Goal: Information Seeking & Learning: Find specific fact

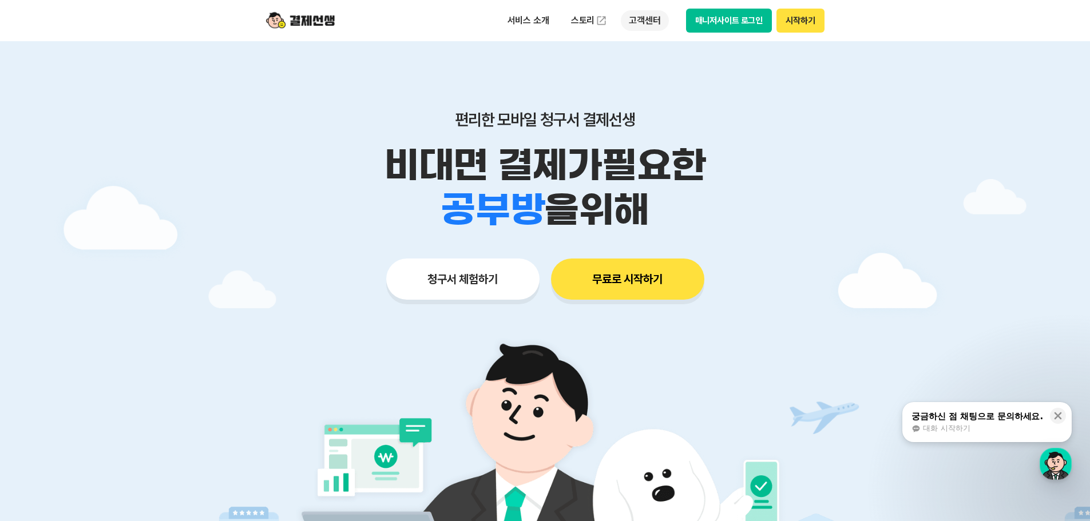
click at [652, 16] on p "고객센터" at bounding box center [645, 20] width 48 height 21
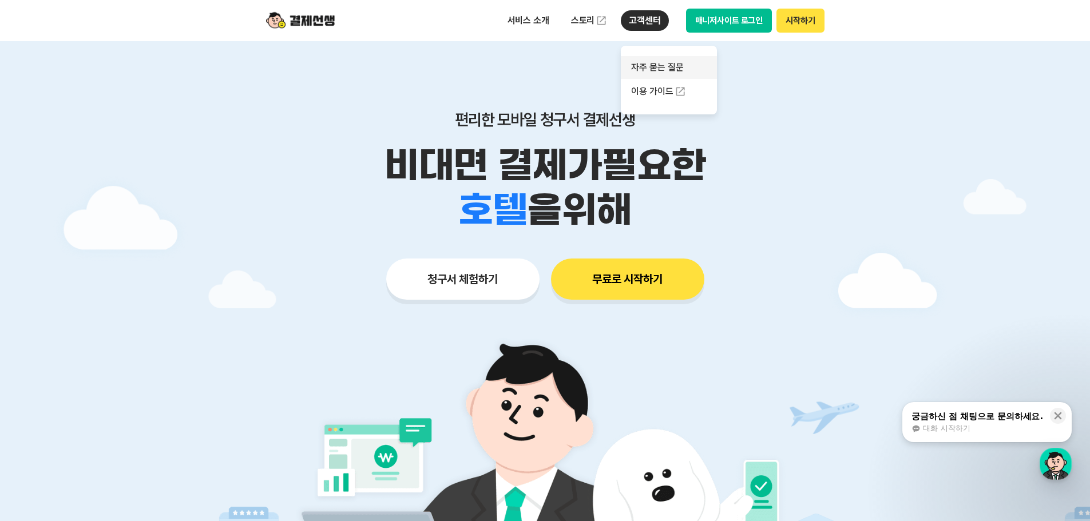
click at [658, 66] on link "자주 묻는 질문" at bounding box center [669, 67] width 96 height 23
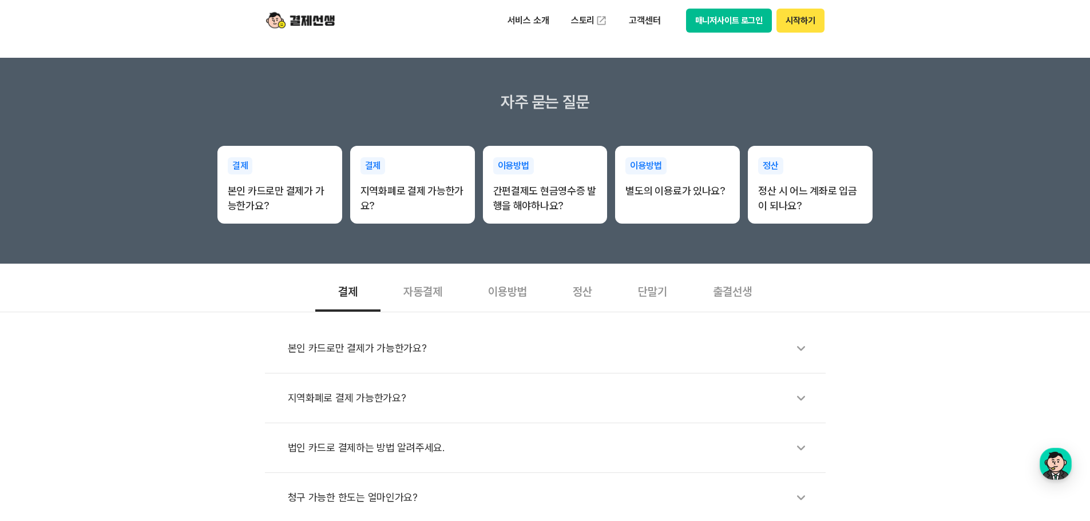
scroll to position [229, 0]
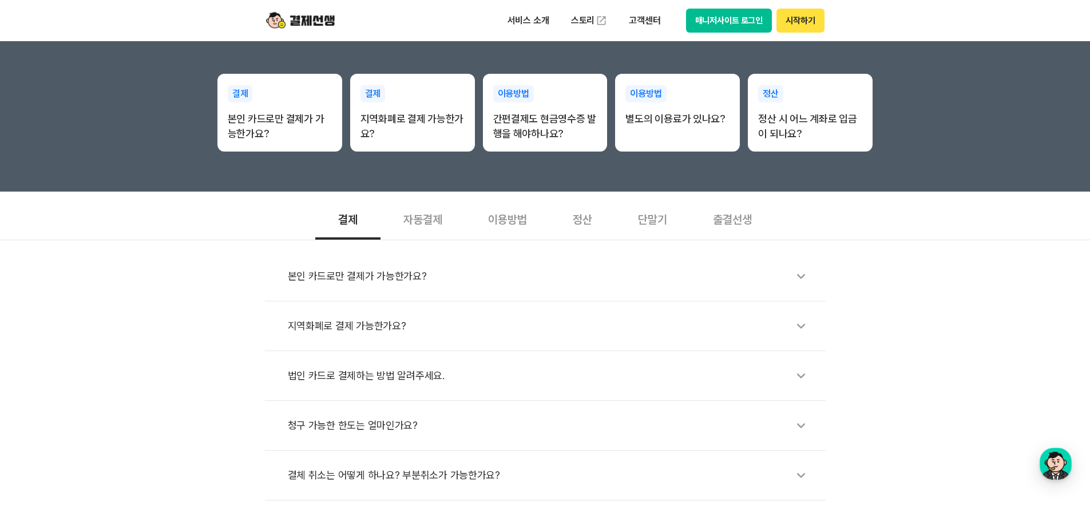
click at [355, 335] on div "지역화폐로 결제 가능한가요?" at bounding box center [551, 326] width 527 height 26
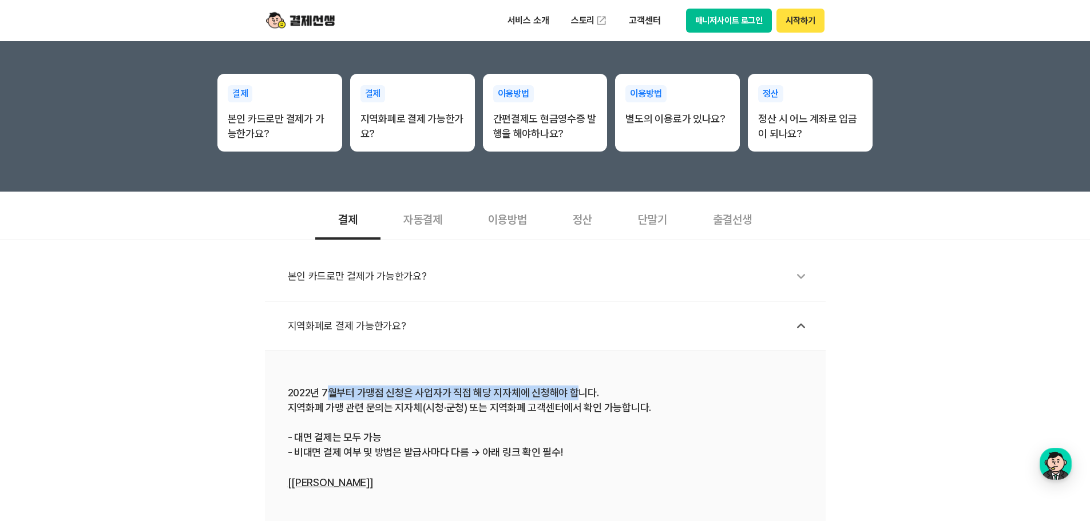
drag, startPoint x: 330, startPoint y: 395, endPoint x: 573, endPoint y: 396, distance: 243.3
click at [573, 396] on div "2022년 7월부터 가맹점 신청은 사업자가 직접 해당 지자체에 신청해야 합니다. 지역화폐 가맹 관련 문의는 지자체(시청·군청) 또는 지역화폐 …" at bounding box center [545, 438] width 515 height 105
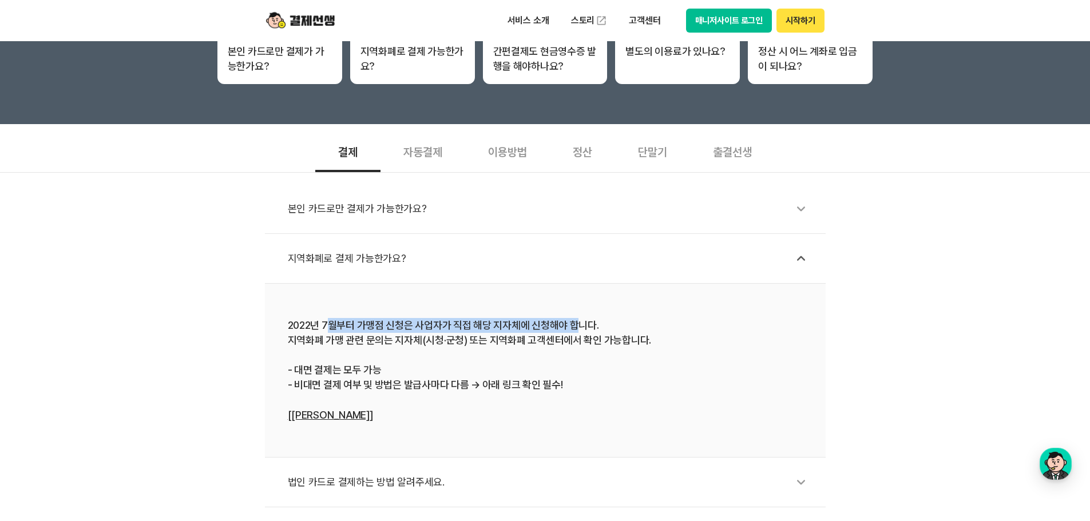
scroll to position [401, 0]
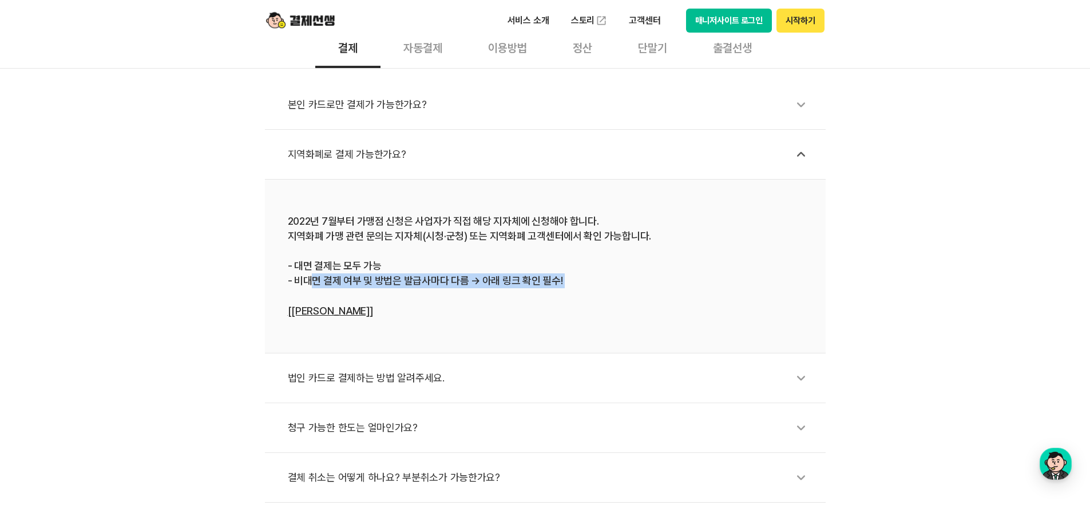
drag, startPoint x: 313, startPoint y: 288, endPoint x: 454, endPoint y: 290, distance: 142.0
click at [454, 290] on div "2022년 7월부터 가맹점 신청은 사업자가 직접 해당 지자체에 신청해야 합니다. 지역화폐 가맹 관련 문의는 지자체(시청·군청) 또는 지역화폐 …" at bounding box center [545, 266] width 515 height 105
click at [473, 304] on div "2022년 7월부터 가맹점 신청은 사업자가 직접 해당 지자체에 신청해야 합니다. 지역화폐 가맹 관련 문의는 지자체(시청·군청) 또는 지역화폐 …" at bounding box center [545, 266] width 515 height 105
click at [328, 309] on link "[[PERSON_NAME]]" at bounding box center [330, 311] width 85 height 12
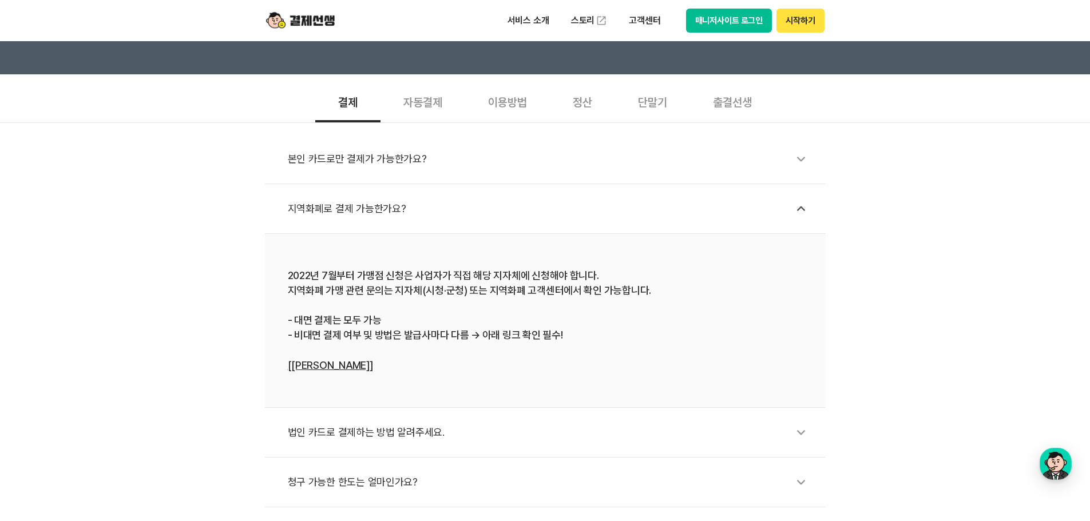
scroll to position [114, 0]
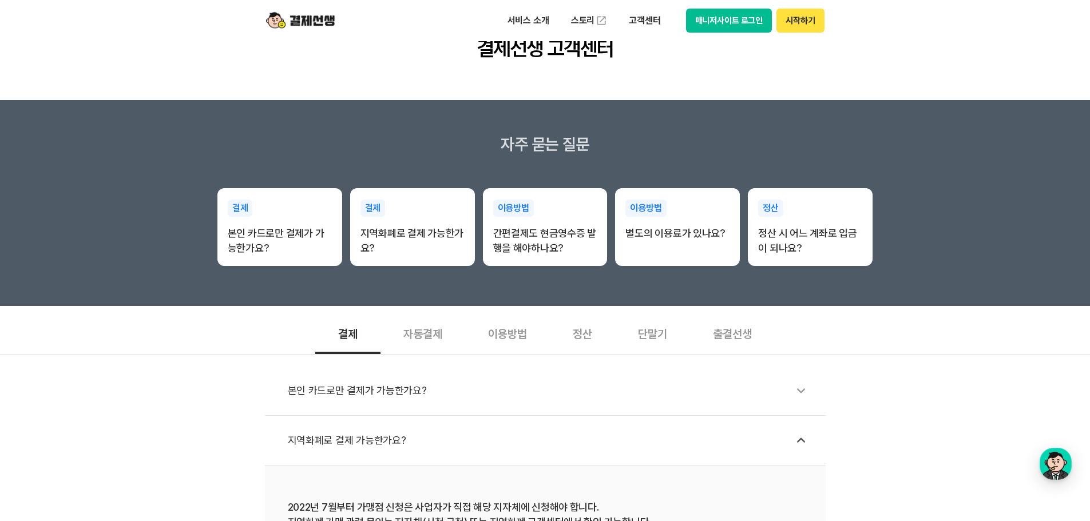
click at [993, 182] on div "결제 본인 카드로만 결제가 가능한가요? 결제 지역화폐로 결제 가능한가요? 이용방법 간편결제도 현금영수증 발행을 해야하나요? 이용방법 별도의 이…" at bounding box center [545, 210] width 1090 height 112
click at [947, 126] on section "자주 묻는 질문 결제 본인 카드로만 결제가 가능한가요? 결제 지역화폐로 결제 가능한가요? 이용방법 간편결제도 현금영수증 발행을 해야하나요? 이…" at bounding box center [545, 203] width 1090 height 206
